Goal: Check status: Check status

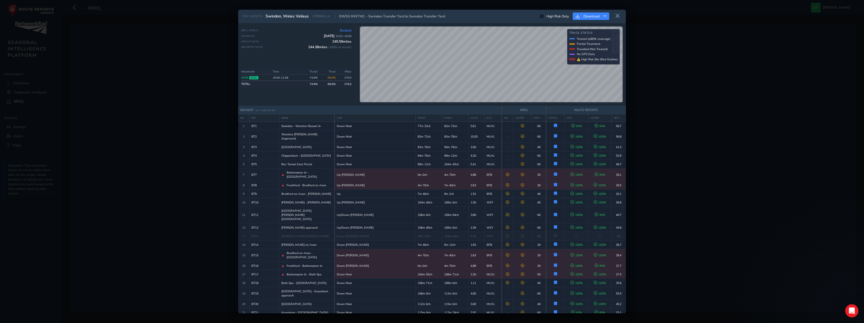
scroll to position [475, 0]
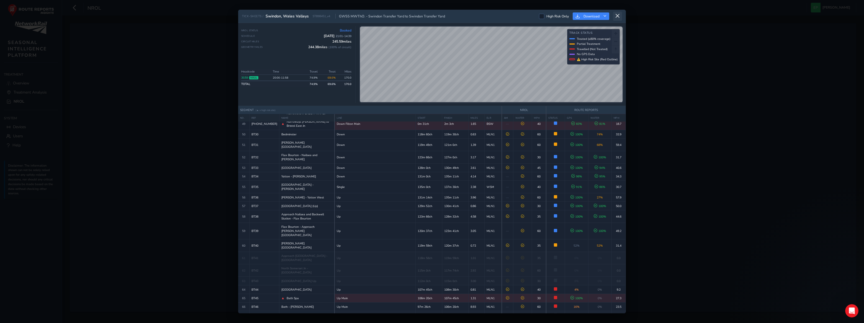
click at [618, 15] on icon at bounding box center [617, 16] width 5 height 5
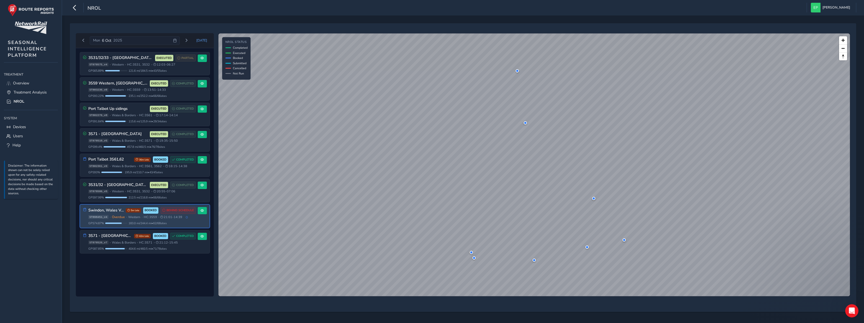
click at [118, 213] on div "Swindon, Wales Valleys 5m late BOOKED BEHIND SCHEDULE ST898451_v4 • Overdue • W…" at bounding box center [141, 216] width 107 height 18
click at [203, 210] on span at bounding box center [202, 210] width 3 height 3
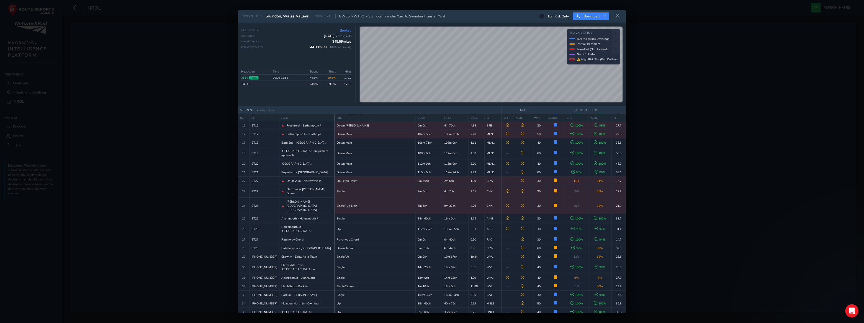
scroll to position [180, 0]
